Goal: Task Accomplishment & Management: Use online tool/utility

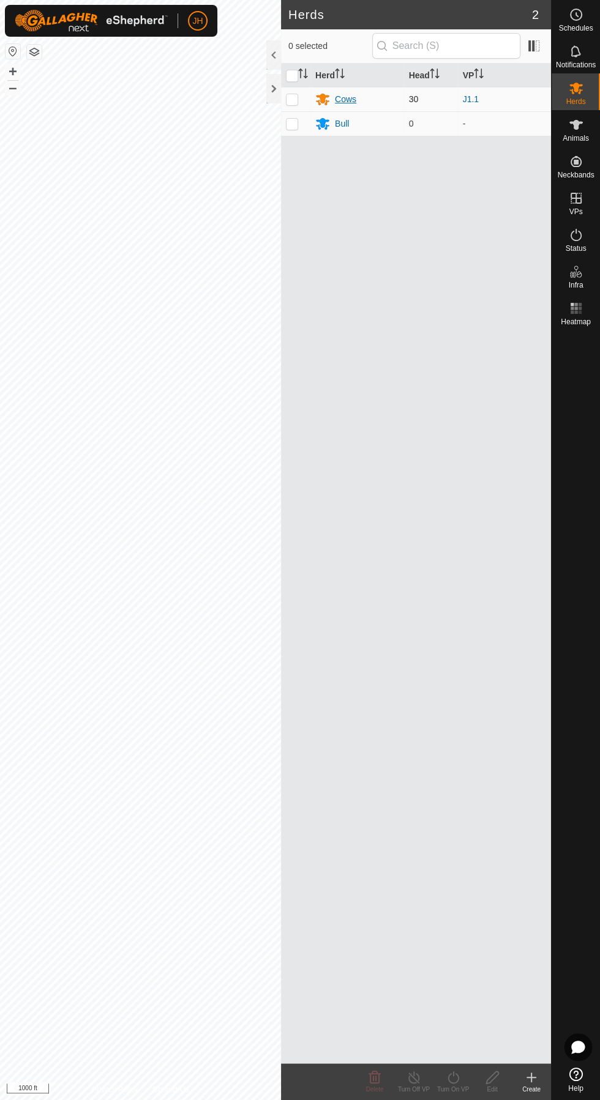
click at [345, 99] on div "Cows" at bounding box center [345, 99] width 21 height 13
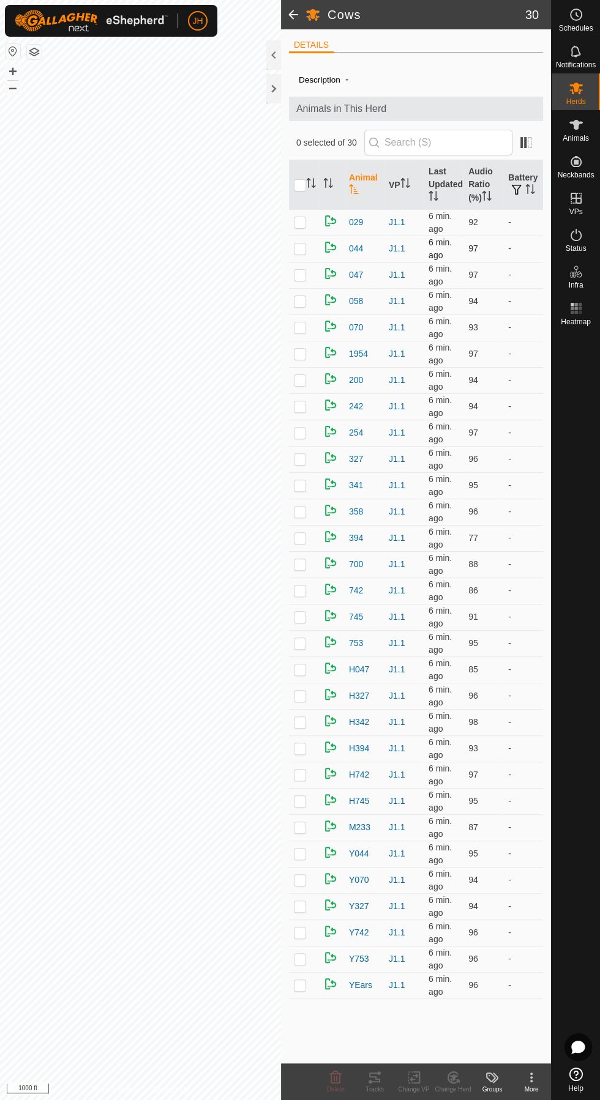
click at [297, 248] on p-checkbox at bounding box center [300, 249] width 12 height 10
checkbox input "true"
click at [374, 1077] on icon at bounding box center [374, 1078] width 11 height 10
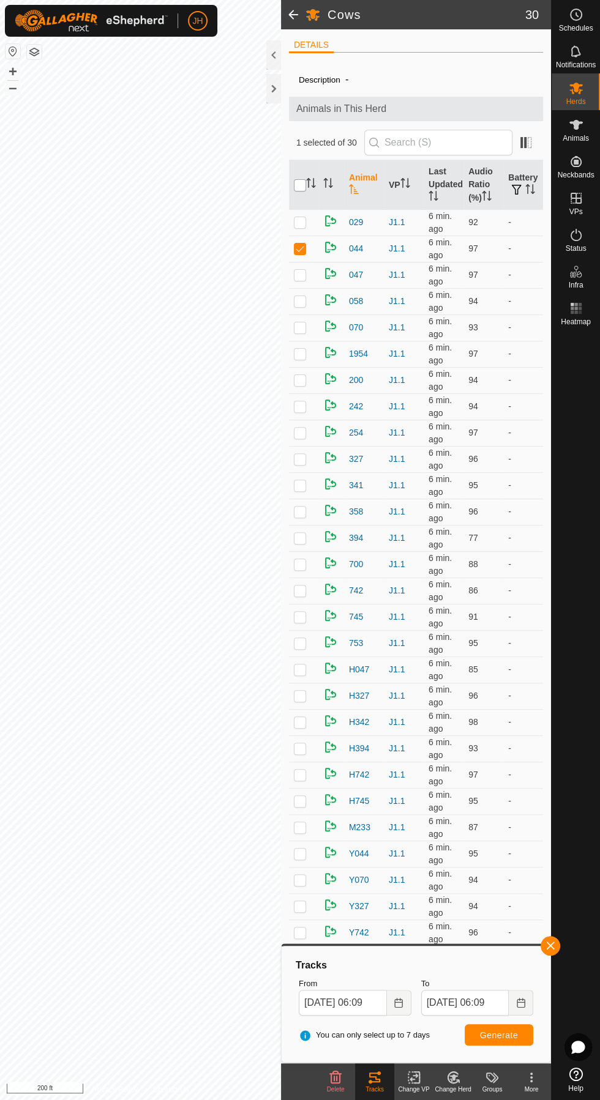
click at [299, 184] on input "checkbox" at bounding box center [300, 185] width 12 height 12
checkbox input "true"
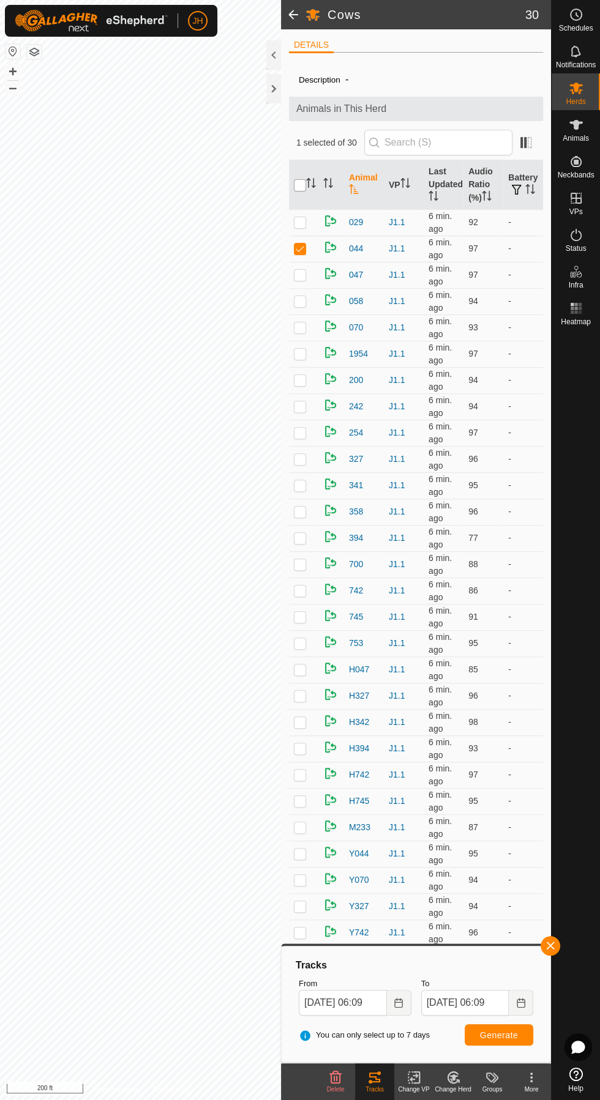
checkbox input "true"
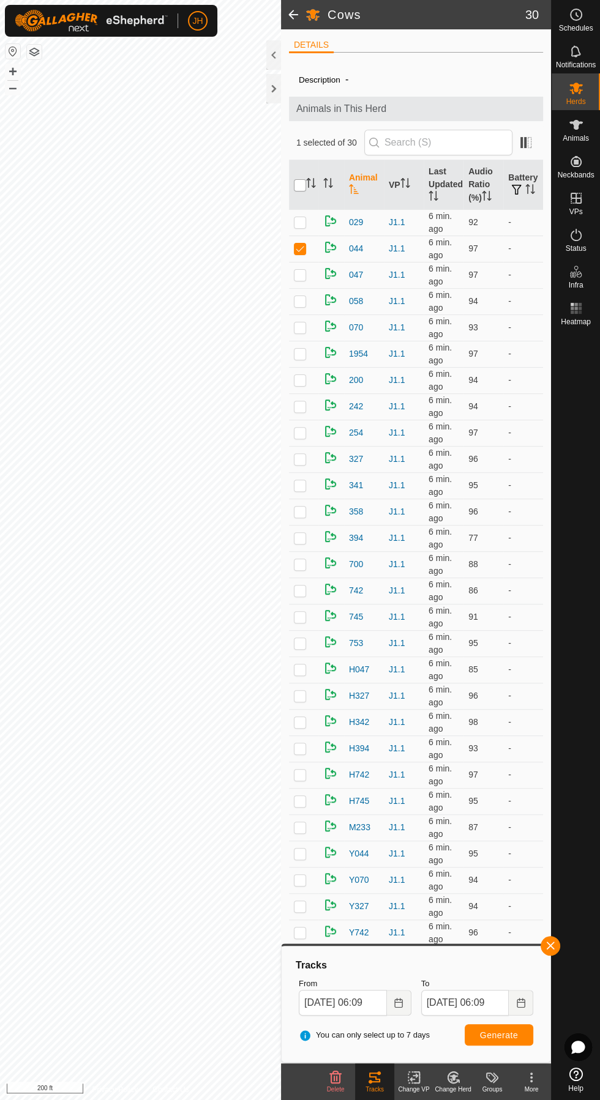
checkbox input "true"
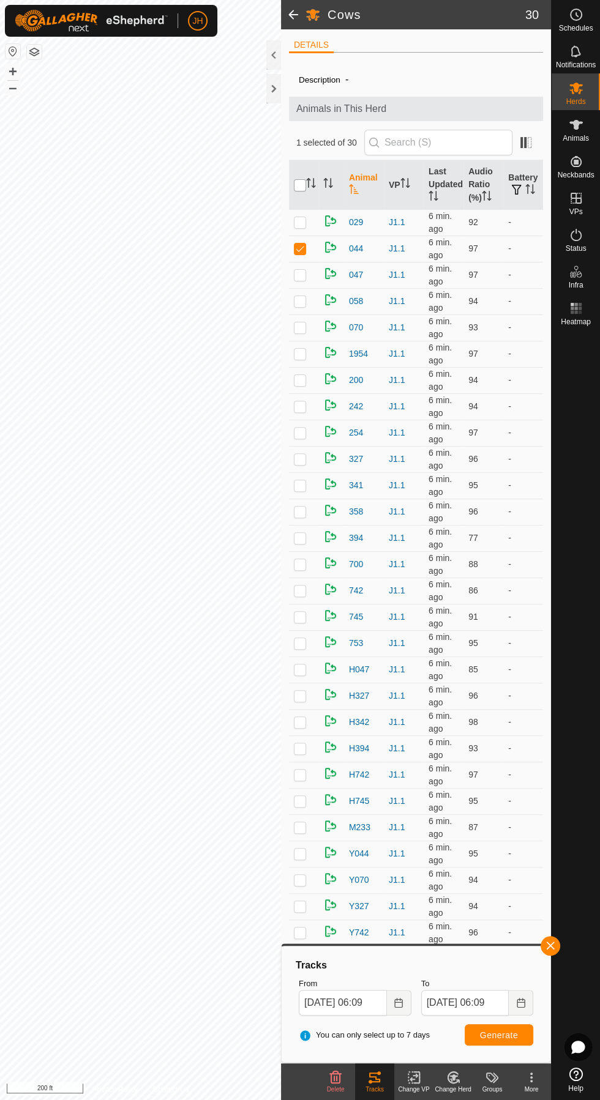
checkbox input "true"
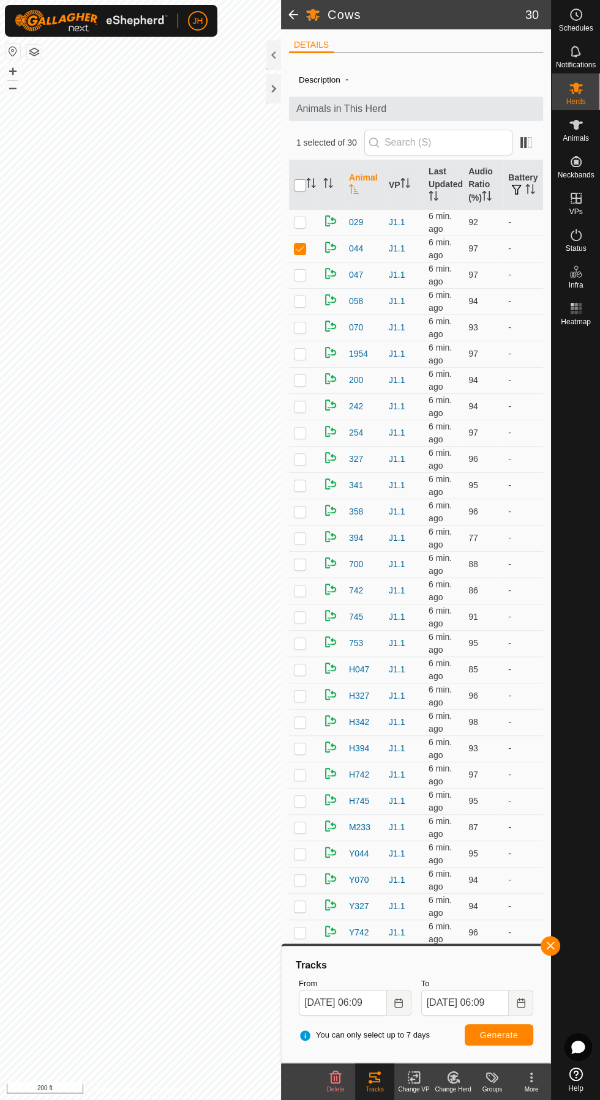
checkbox input "true"
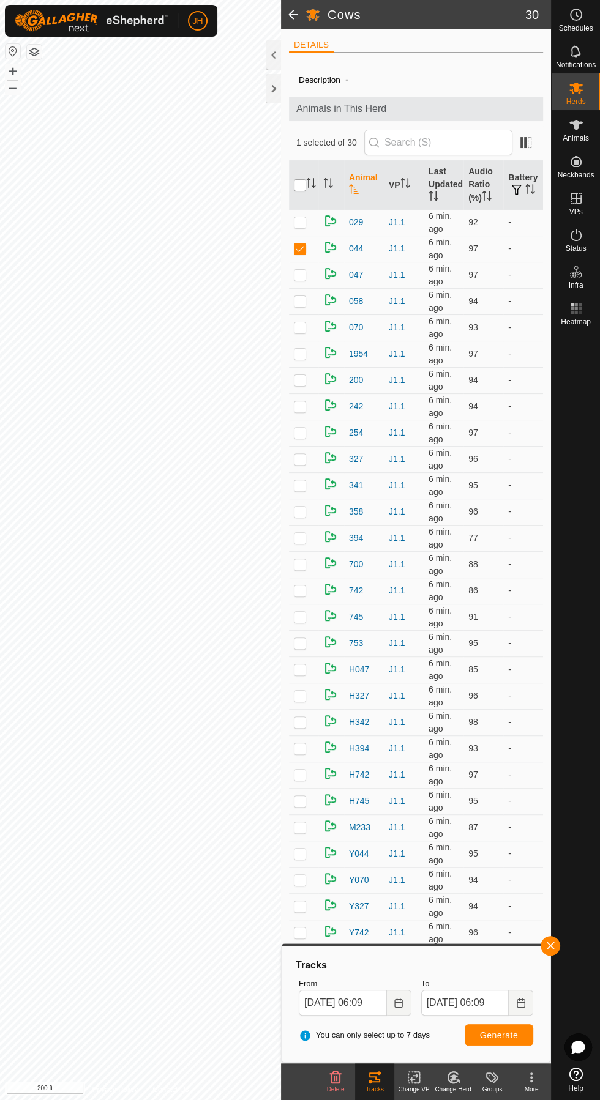
checkbox input "true"
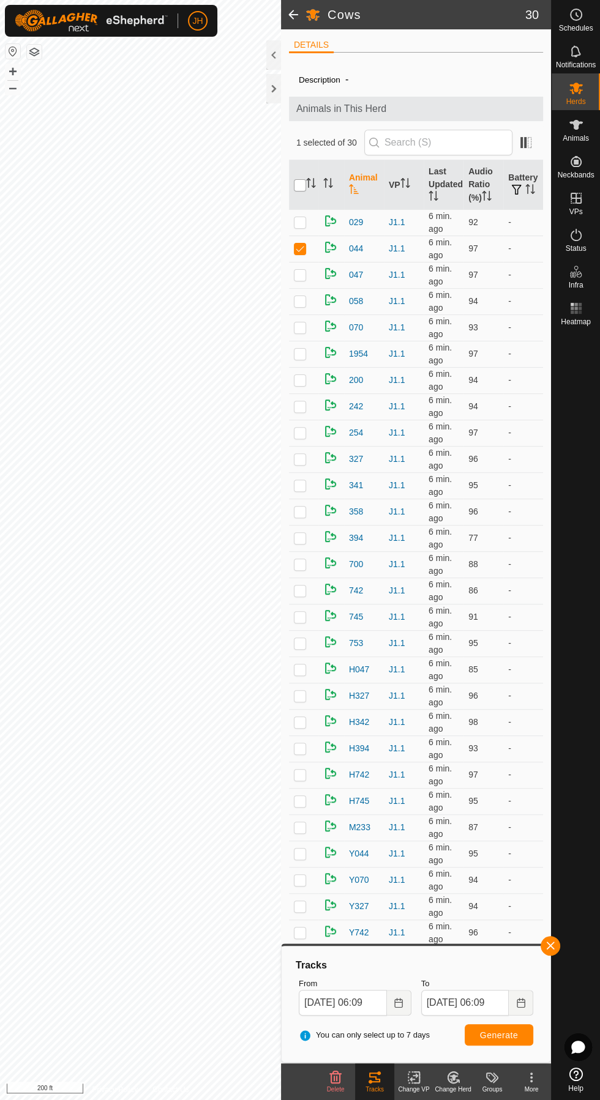
checkbox input "true"
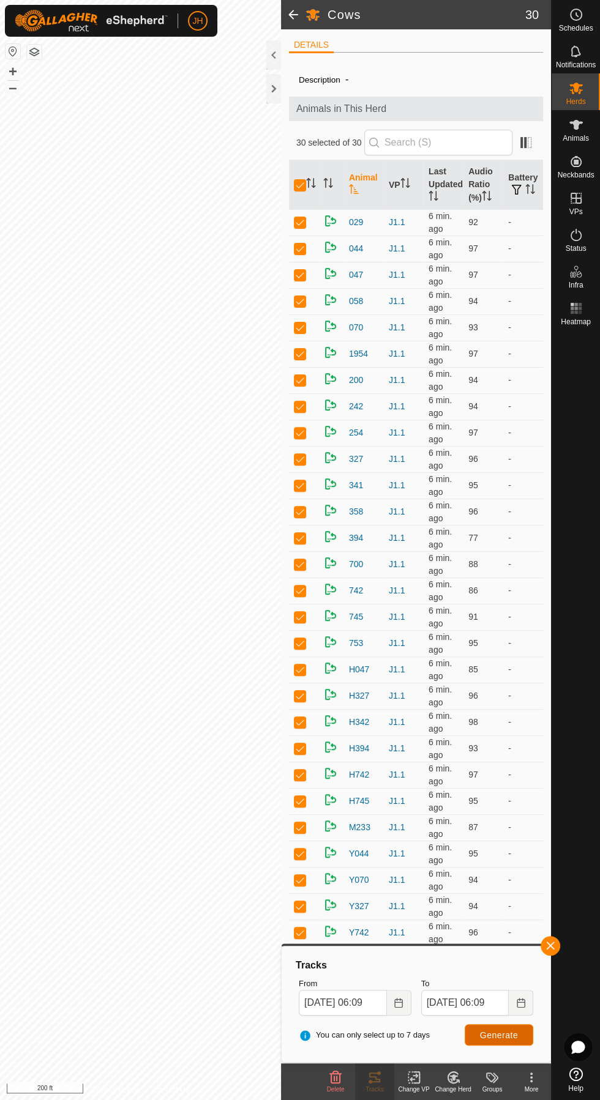
click at [521, 1033] on button "Generate" at bounding box center [499, 1035] width 69 height 21
click at [576, 14] on icon at bounding box center [577, 15] width 2 height 4
